Goal: Task Accomplishment & Management: Use online tool/utility

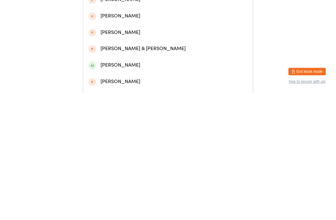
type input "[PERSON_NAME]"
click at [163, 31] on div "Dan Robinson" at bounding box center [167, 27] width 159 height 8
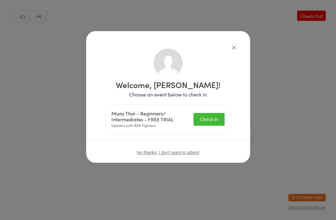
click at [203, 116] on button "Check in" at bounding box center [208, 119] width 31 height 13
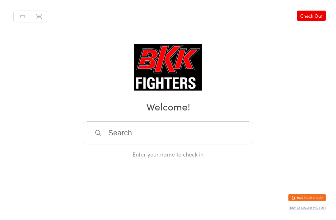
click at [126, 143] on input "search" at bounding box center [168, 132] width 170 height 23
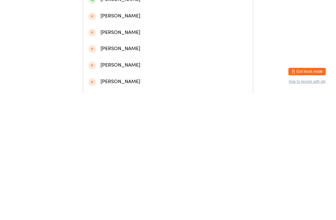
type input "Simran s"
click at [114, 48] on div "Simran Sachdeva" at bounding box center [167, 43] width 159 height 8
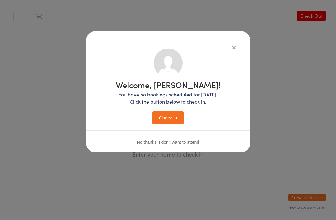
click at [230, 44] on icon "button" at bounding box center [233, 47] width 7 height 7
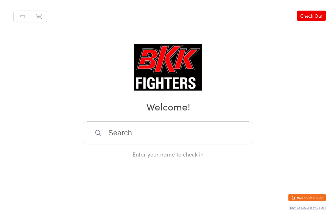
click at [130, 137] on input "search" at bounding box center [168, 132] width 170 height 23
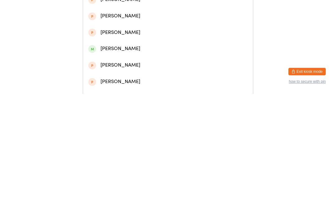
type input "Thomas kee"
click at [167, 27] on div "Thomas Keen" at bounding box center [167, 27] width 159 height 8
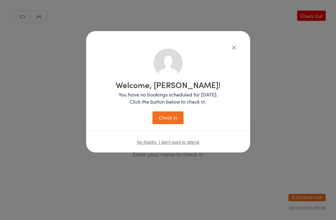
click at [173, 116] on button "Check in" at bounding box center [167, 117] width 31 height 13
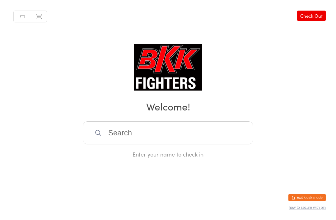
click at [175, 132] on input "search" at bounding box center [168, 132] width 170 height 23
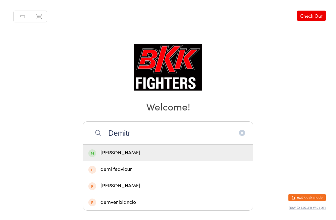
click at [281, 70] on div "Manual search Scanner input Check Out Welcome! Demitr Demitris Ogbogu demi feav…" at bounding box center [168, 79] width 336 height 158
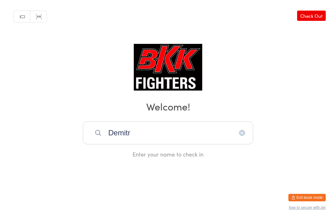
click at [180, 138] on input "Demitr" at bounding box center [168, 132] width 170 height 23
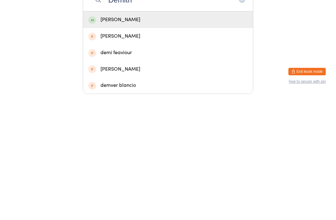
type input "Demitri"
click at [177, 141] on div "Demitris Ogbogu" at bounding box center [167, 145] width 159 height 8
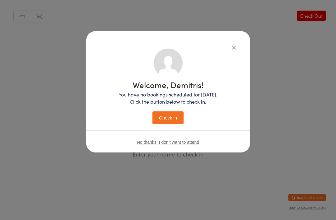
click at [169, 116] on button "Check in" at bounding box center [167, 117] width 31 height 13
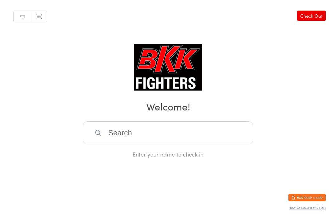
click at [180, 132] on input "search" at bounding box center [168, 132] width 170 height 23
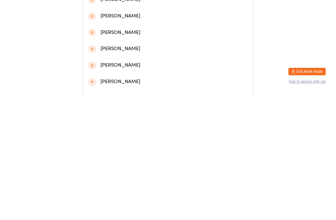
type input "George sc"
click at [189, 26] on div "George Scott" at bounding box center [168, 27] width 170 height 16
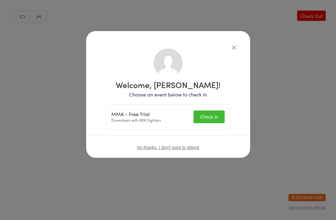
click at [210, 123] on button "Check in" at bounding box center [208, 116] width 31 height 13
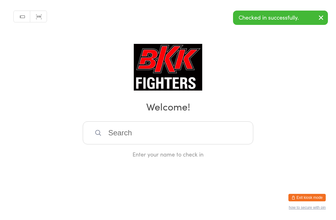
click at [278, 149] on div "Manual search Scanner input Check Out Welcome! Enter your name to check in" at bounding box center [168, 79] width 336 height 158
